Goal: Information Seeking & Learning: Learn about a topic

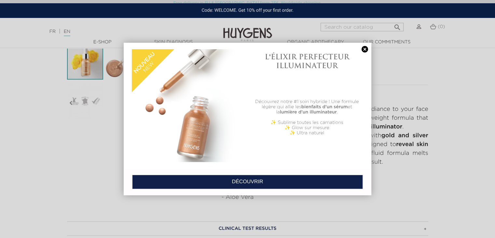
scroll to position [190, 0]
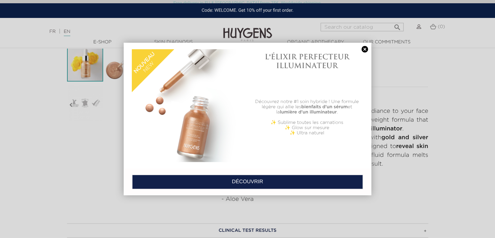
click at [364, 49] on link at bounding box center [364, 49] width 9 height 7
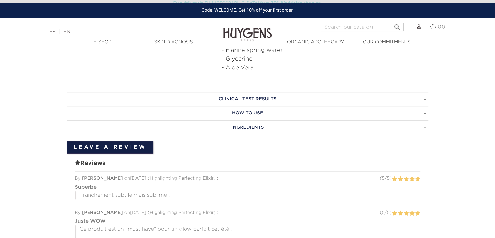
scroll to position [323, 0]
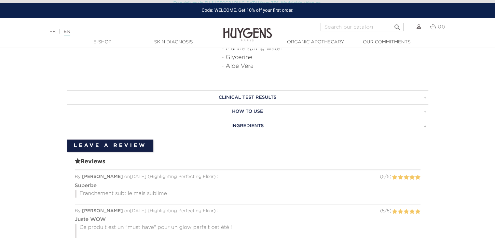
click at [419, 125] on h3 "INGREDIENTS" at bounding box center [247, 126] width 361 height 14
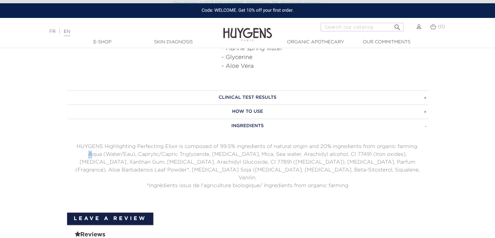
drag, startPoint x: 66, startPoint y: 153, endPoint x: 70, endPoint y: 155, distance: 4.8
click at [70, 155] on div "CLINICAL TEST RESULTS Highlighting Perfecting Elixir as been dermatologically t…" at bounding box center [247, 148] width 371 height 116
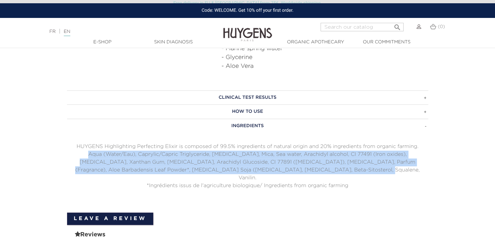
drag, startPoint x: 70, startPoint y: 153, endPoint x: 353, endPoint y: 171, distance: 283.8
click at [353, 171] on p "Aqua (Water/Eau), Caprylic/Capric Triglyceride, [MEDICAL_DATA], Mica, Sea water…" at bounding box center [247, 165] width 361 height 31
copy p "Aqua (Water/Eau), Caprylic/Capric Triglyceride, [MEDICAL_DATA], Mica, Sea water…"
